Goal: Task Accomplishment & Management: Manage account settings

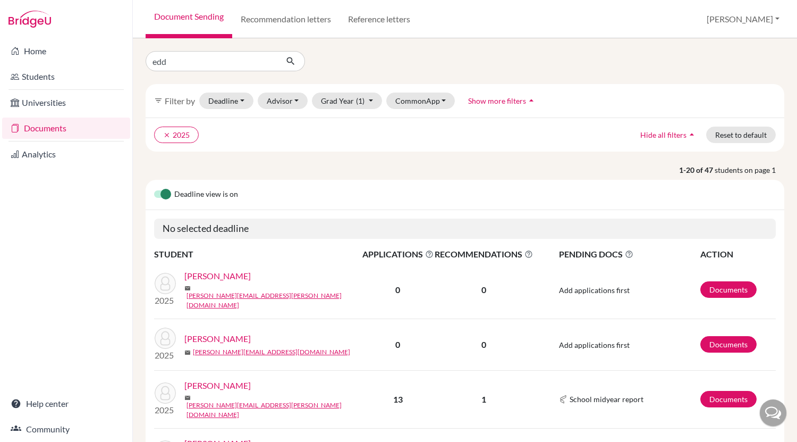
type input "eddy"
click button "submit" at bounding box center [291, 61] width 28 height 20
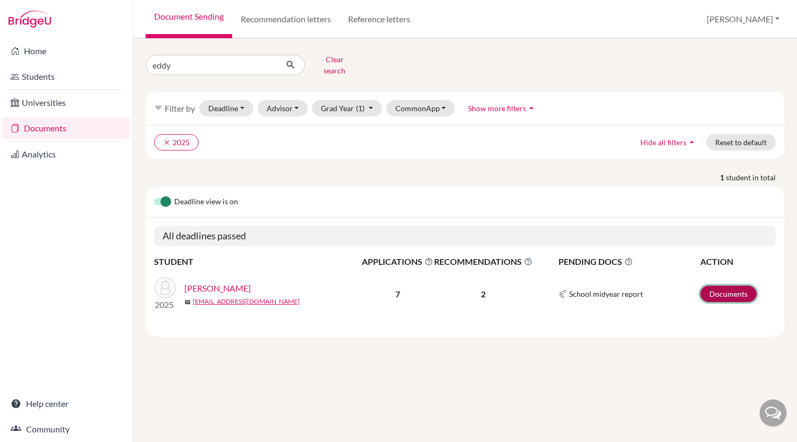
click at [727, 290] on link "Documents" at bounding box center [729, 293] width 56 height 16
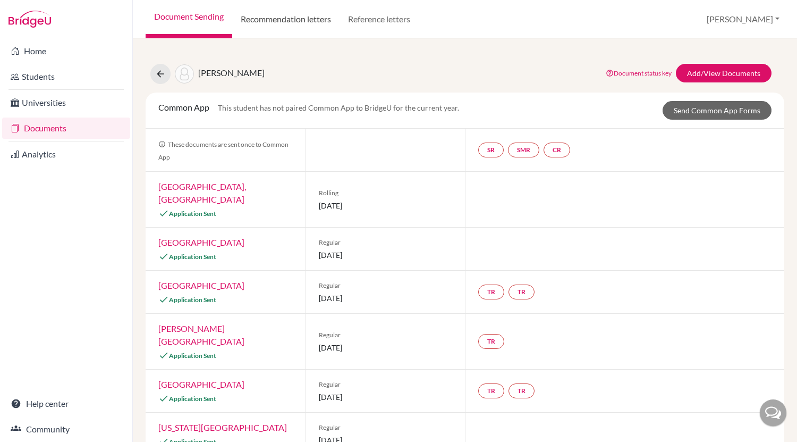
click at [277, 20] on link "Recommendation letters" at bounding box center [285, 19] width 107 height 38
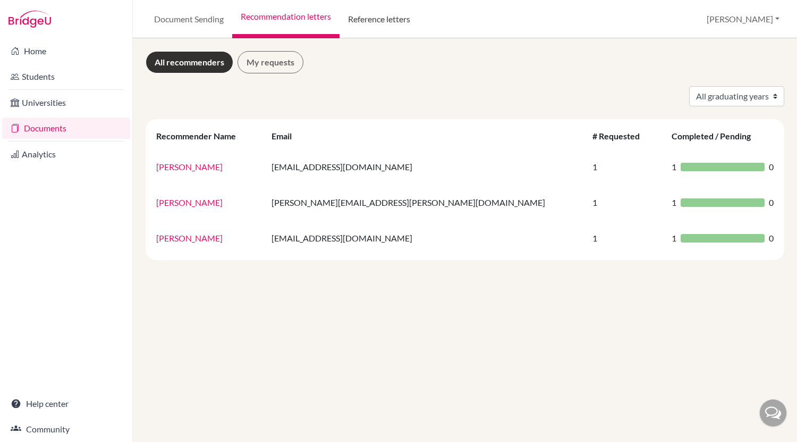
click at [409, 21] on link "Reference letters" at bounding box center [379, 19] width 79 height 38
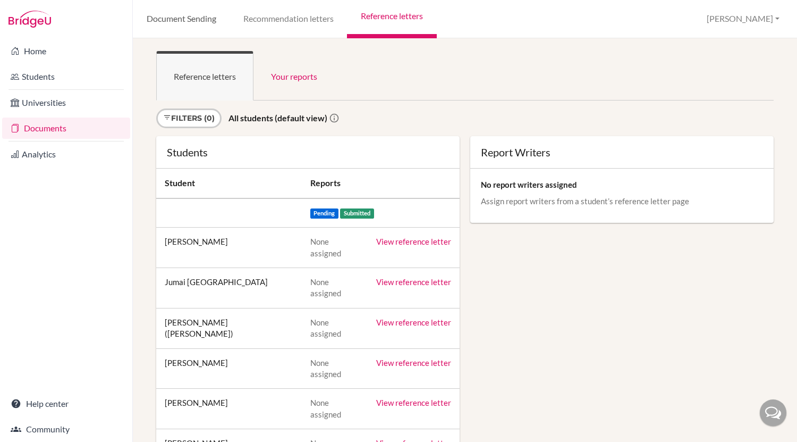
click at [173, 21] on link "Document Sending" at bounding box center [181, 19] width 97 height 38
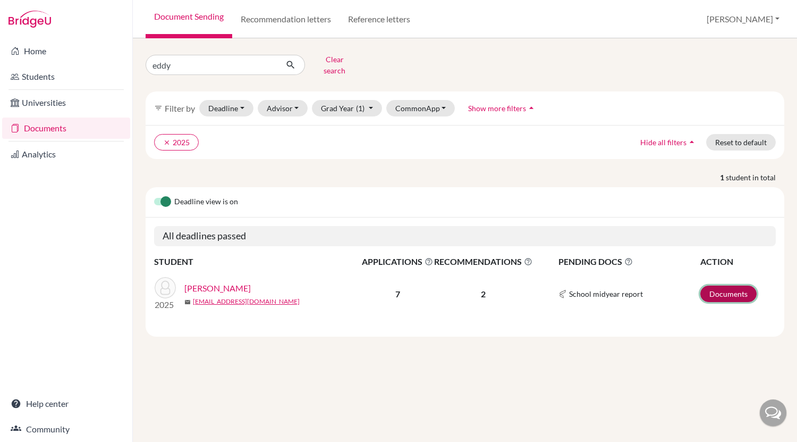
click at [728, 289] on link "Documents" at bounding box center [729, 293] width 56 height 16
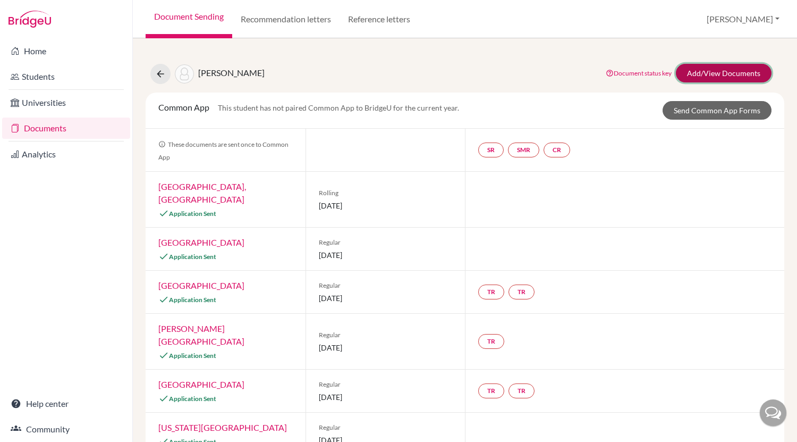
click at [718, 74] on link "Add/View Documents" at bounding box center [724, 73] width 96 height 19
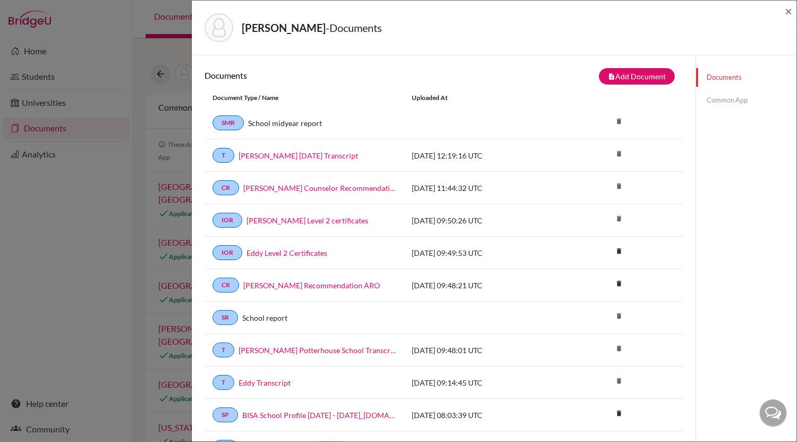
click at [719, 99] on link "Common App" at bounding box center [746, 100] width 100 height 19
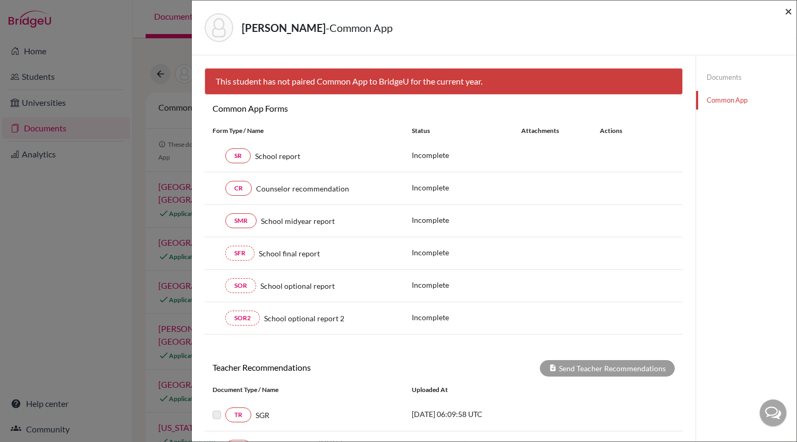
click at [788, 12] on span "×" at bounding box center [788, 10] width 7 height 15
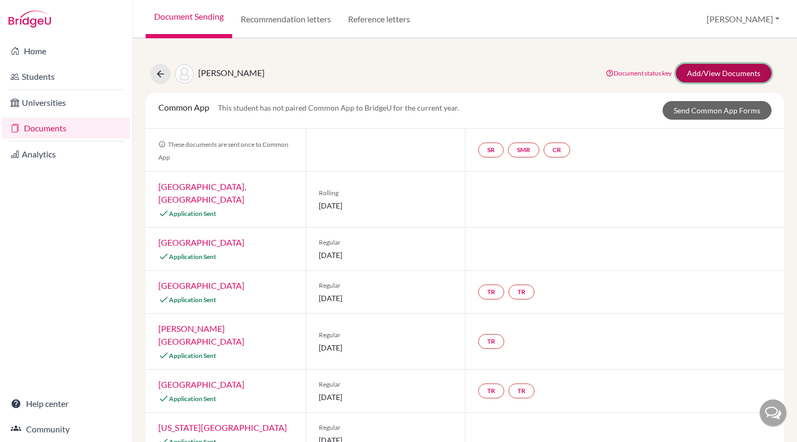
click at [734, 75] on link "Add/View Documents" at bounding box center [724, 73] width 96 height 19
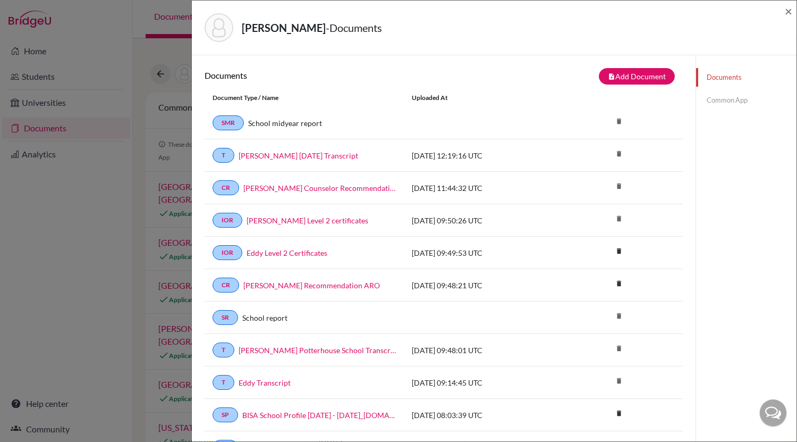
click at [734, 105] on link "Common App" at bounding box center [746, 100] width 100 height 19
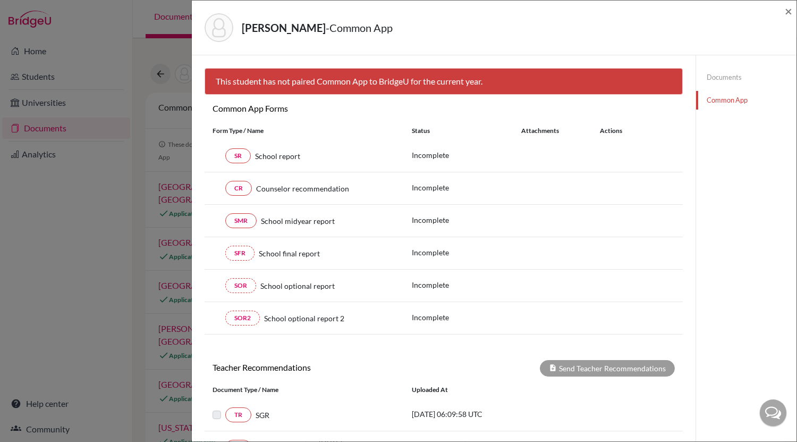
click at [731, 83] on link "Documents" at bounding box center [746, 77] width 100 height 19
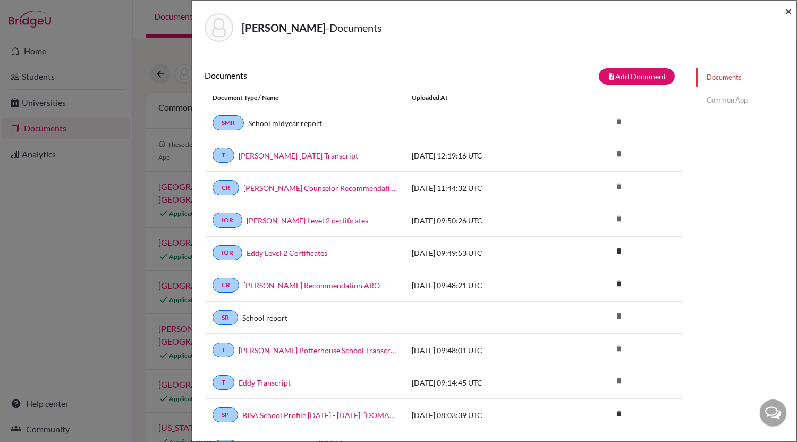
click at [788, 14] on span "×" at bounding box center [788, 10] width 7 height 15
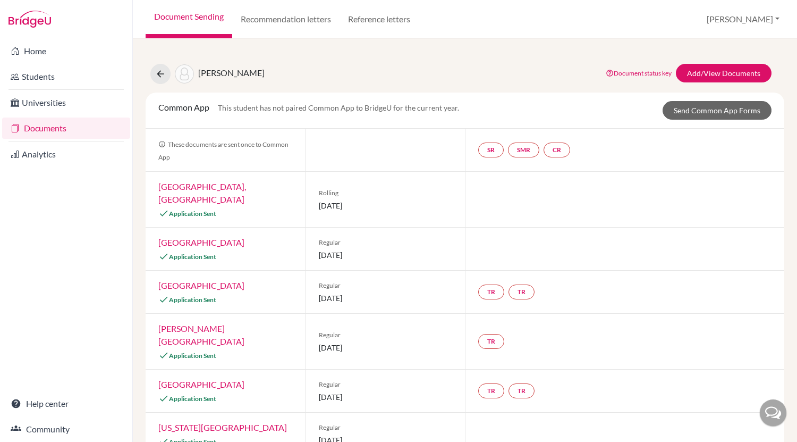
click at [72, 128] on link "Documents" at bounding box center [66, 127] width 128 height 21
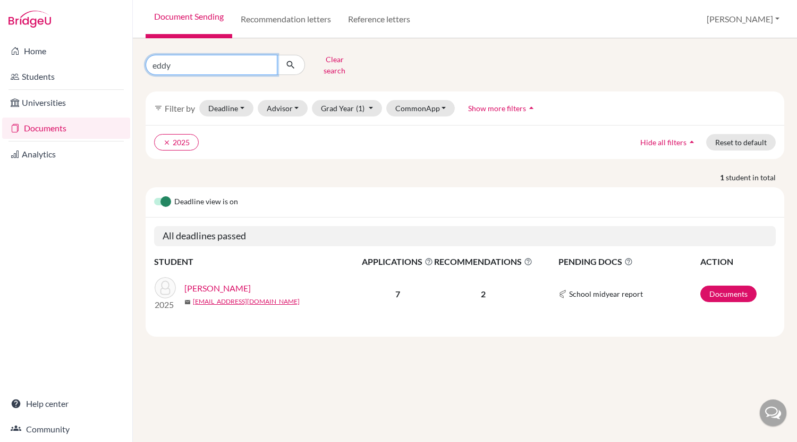
drag, startPoint x: 195, startPoint y: 67, endPoint x: 108, endPoint y: 64, distance: 86.7
click at [108, 64] on div "Home Students Universities Documents Analytics Help center Community Document S…" at bounding box center [398, 221] width 797 height 442
type input "noel"
click button "submit" at bounding box center [291, 65] width 28 height 20
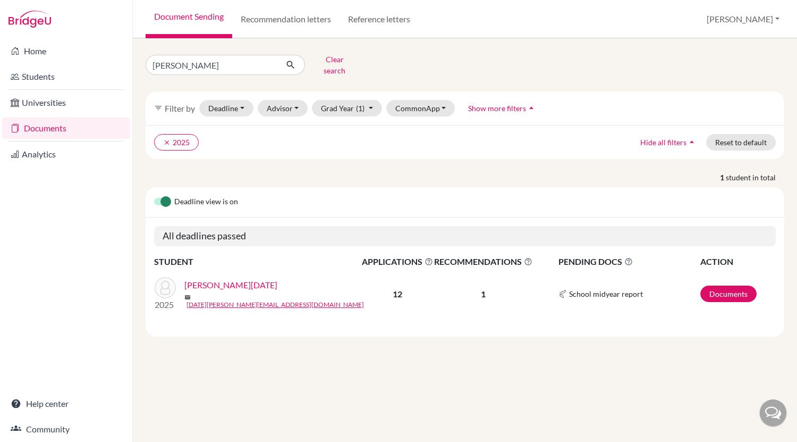
click at [228, 279] on link "[PERSON_NAME][DATE]" at bounding box center [230, 285] width 93 height 13
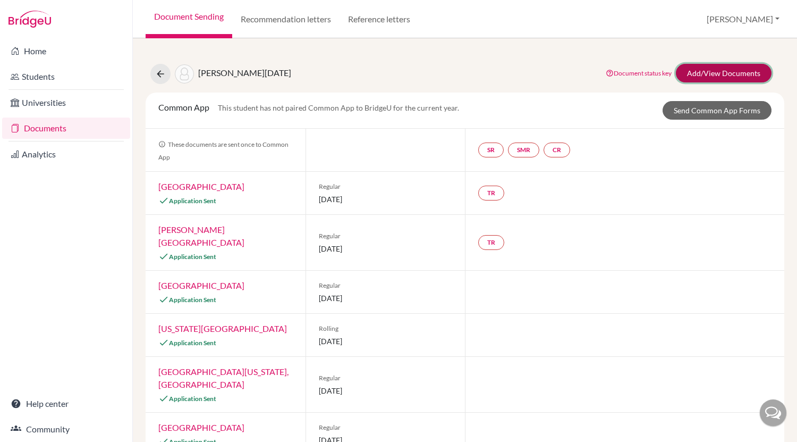
click at [723, 69] on link "Add/View Documents" at bounding box center [724, 73] width 96 height 19
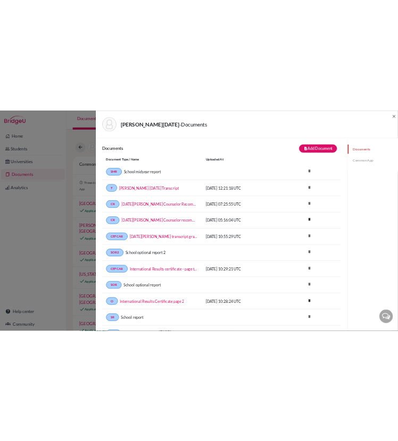
scroll to position [231, 0]
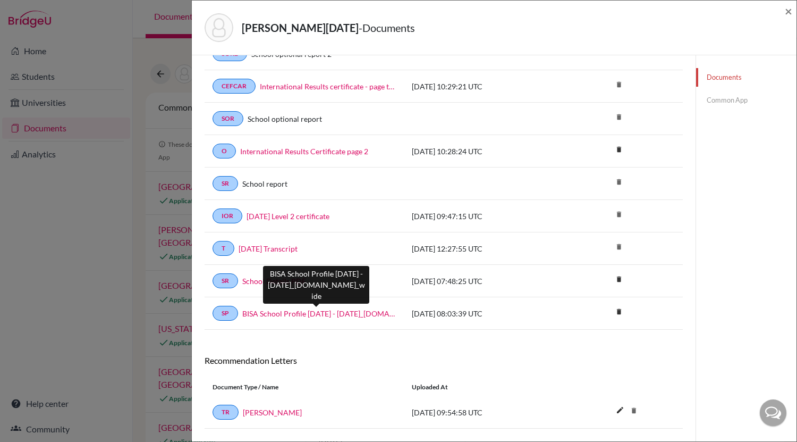
click at [325, 313] on link "BISA School Profile [DATE] - [DATE]_[DOMAIN_NAME]_wide" at bounding box center [319, 313] width 154 height 11
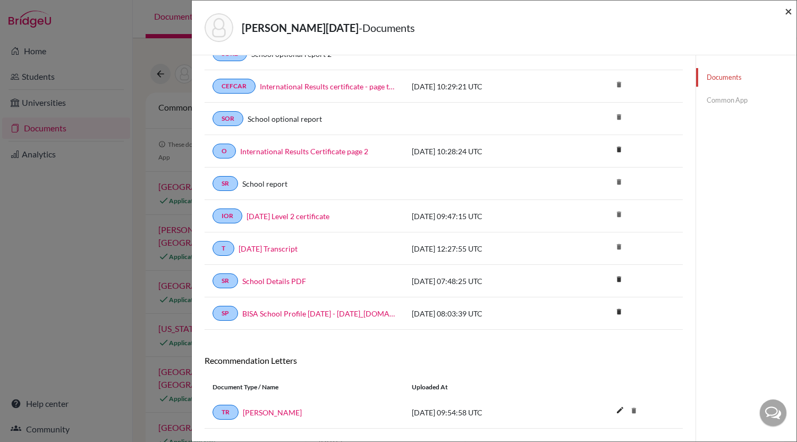
click at [788, 13] on span "×" at bounding box center [788, 10] width 7 height 15
